Goal: Transaction & Acquisition: Purchase product/service

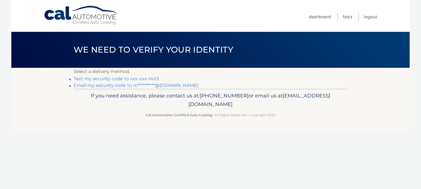
click at [147, 78] on link "Text my security code to xxx-xxx-1403" at bounding box center [116, 78] width 85 height 5
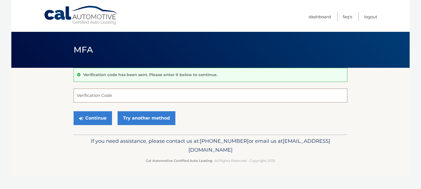
click at [148, 90] on input "Verification Code" at bounding box center [211, 96] width 274 height 14
type input "286620"
click at [102, 118] on button "Continue" at bounding box center [93, 118] width 38 height 14
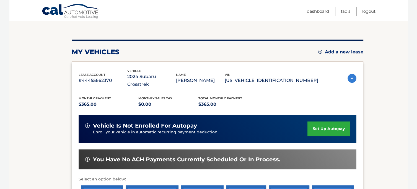
scroll to position [83, 0]
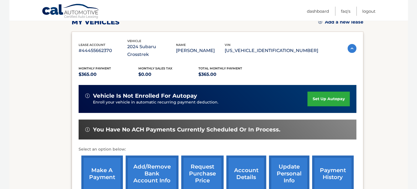
click at [103, 165] on link "make a payment" at bounding box center [101, 173] width 41 height 36
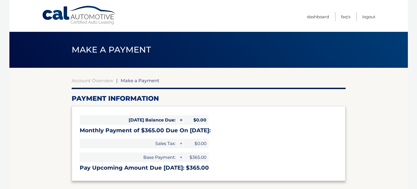
select select "NjcyN2UxZTEtNjAxZC00NWQ3LWFiM2QtNTg5ZTAzMGM0ZDQ3"
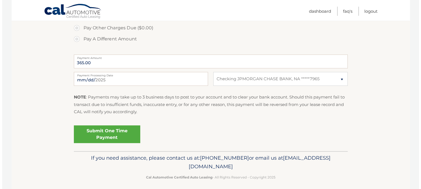
scroll to position [206, 0]
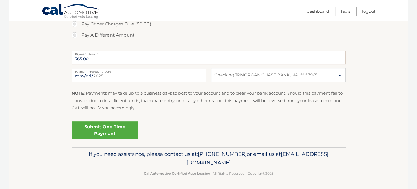
click at [102, 128] on link "Submit One Time Payment" at bounding box center [105, 130] width 66 height 18
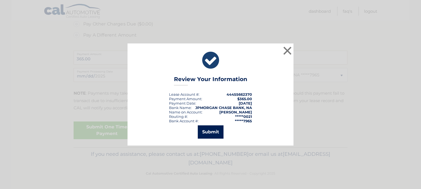
click at [207, 132] on button "Submit" at bounding box center [211, 131] width 26 height 13
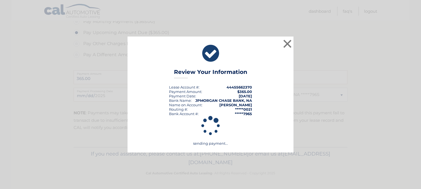
scroll to position [186, 0]
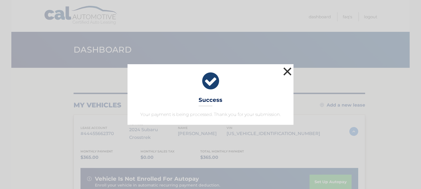
click at [286, 71] on button "×" at bounding box center [287, 71] width 11 height 11
